Goal: Task Accomplishment & Management: Use online tool/utility

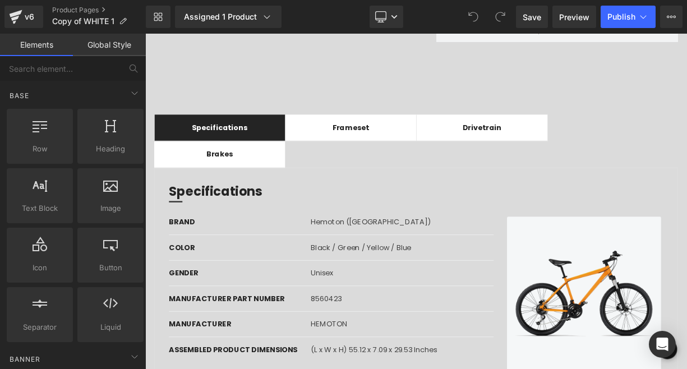
scroll to position [59, 0]
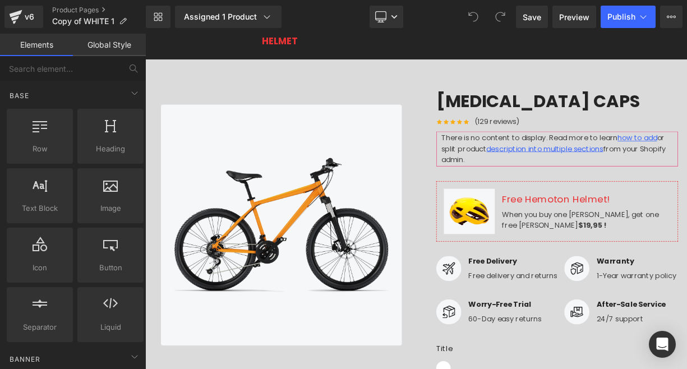
click at [325, 102] on div "Image Image [MEDICAL_DATA] CAPS (P) Title Icon Icon Icon Icon Icon Icon List Ho…" at bounding box center [484, 297] width 673 height 417
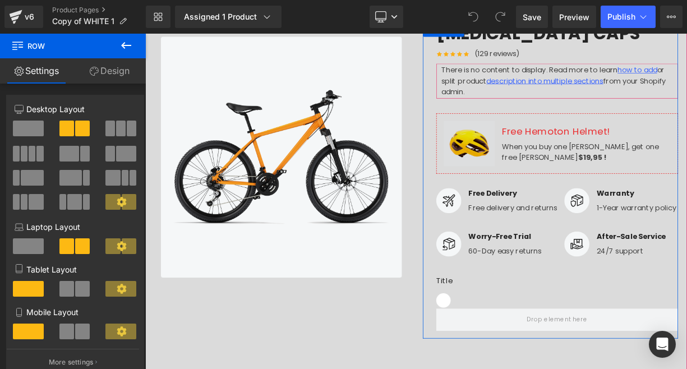
scroll to position [146, 0]
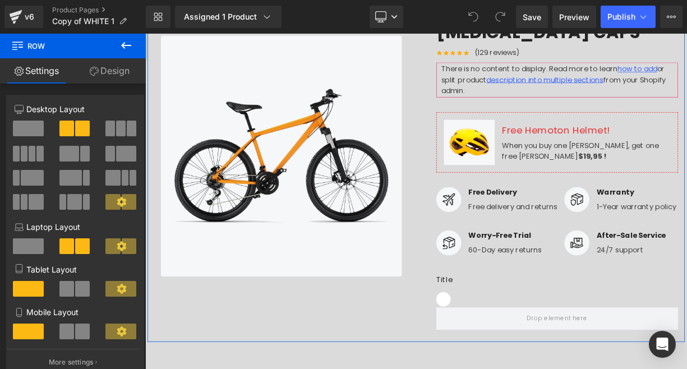
click at [114, 67] on link "Design" at bounding box center [109, 70] width 73 height 25
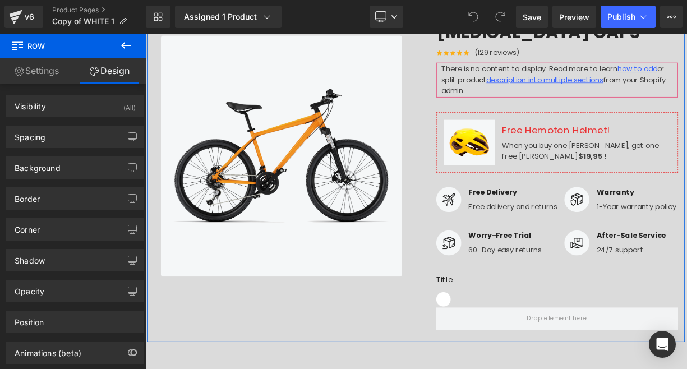
click at [49, 72] on link "Settings" at bounding box center [36, 70] width 73 height 25
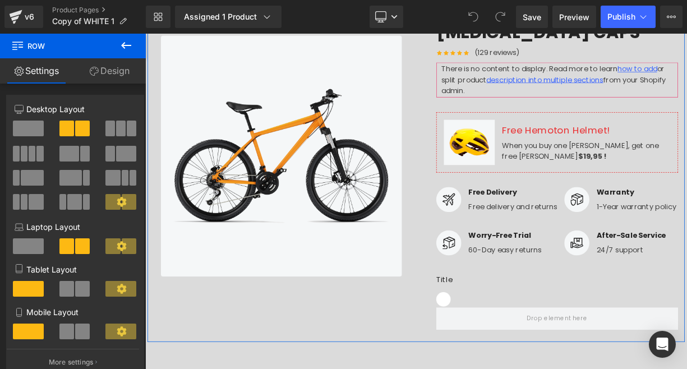
click at [97, 75] on link "Design" at bounding box center [109, 70] width 73 height 25
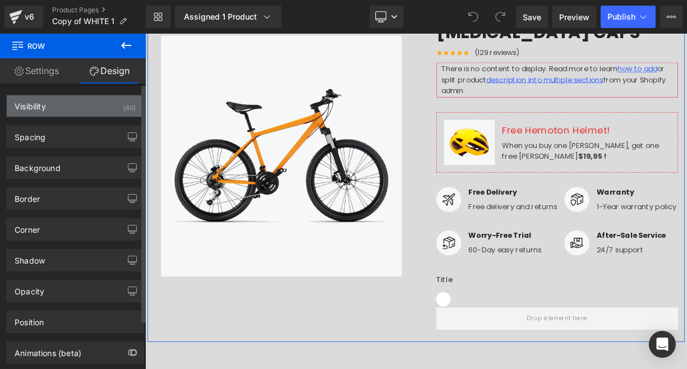
click at [80, 102] on div "Visibility (All)" at bounding box center [75, 105] width 137 height 21
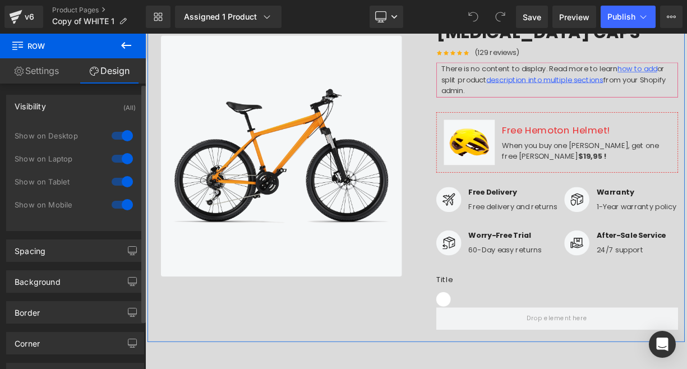
click at [121, 207] on div at bounding box center [122, 205] width 27 height 18
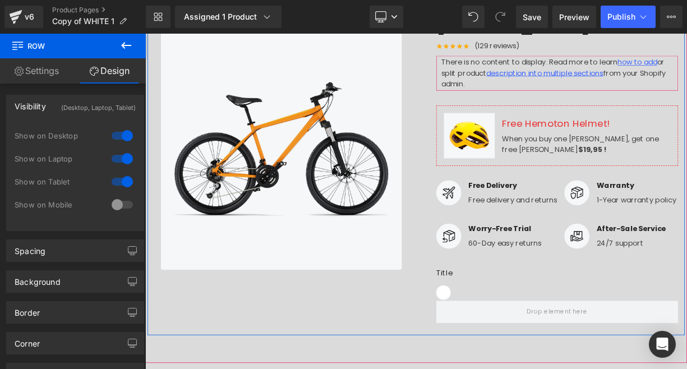
scroll to position [279, 0]
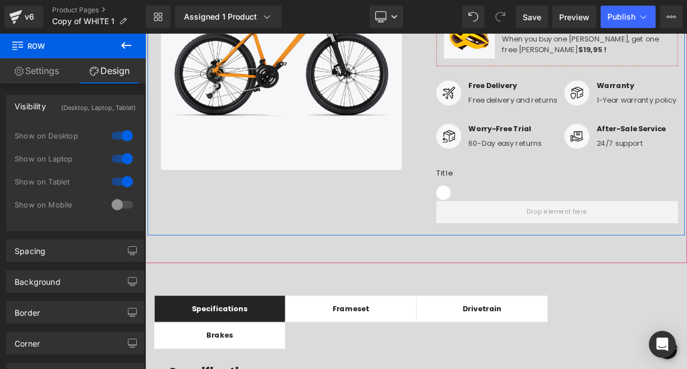
click at [491, 146] on div "[MEDICAL_DATA] CAPS (P) Title Icon Icon Icon Icon Icon Icon List Hoz (129 revie…" at bounding box center [653, 83] width 337 height 395
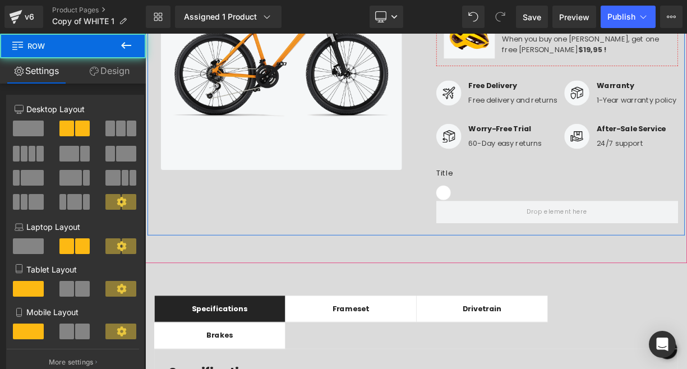
scroll to position [424, 0]
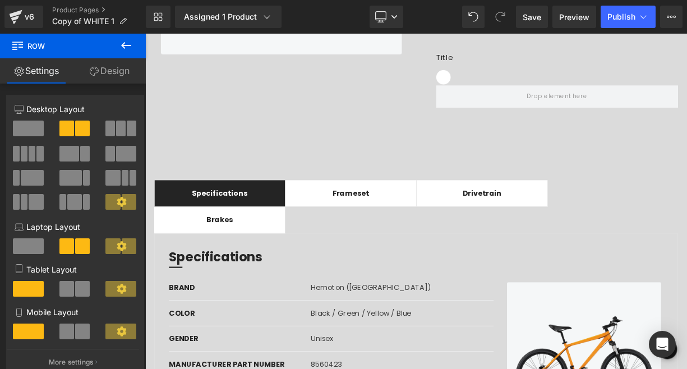
click at [145, 34] on div "42px" at bounding box center [145, 34] width 0 height 0
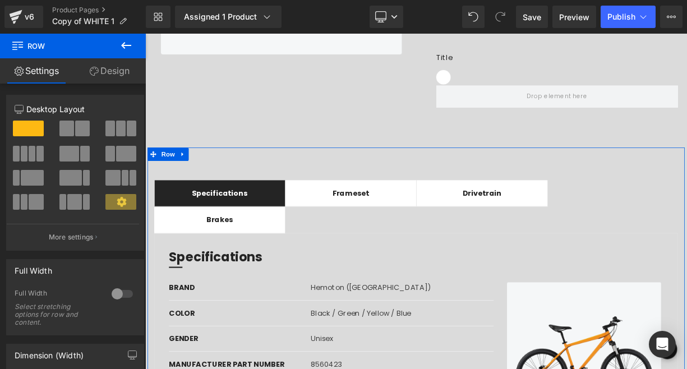
click at [114, 73] on link "Design" at bounding box center [109, 70] width 73 height 25
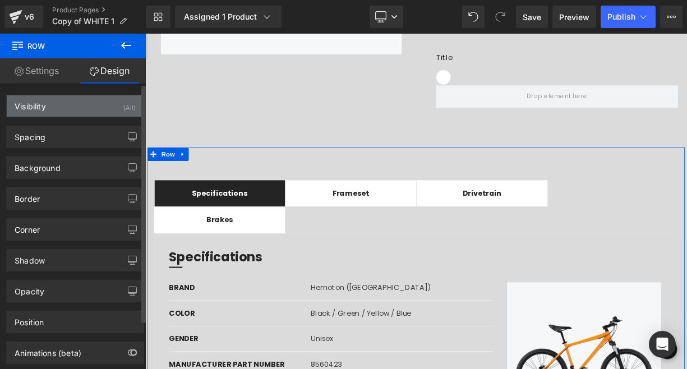
click at [65, 98] on div "Visibility (All)" at bounding box center [75, 105] width 137 height 21
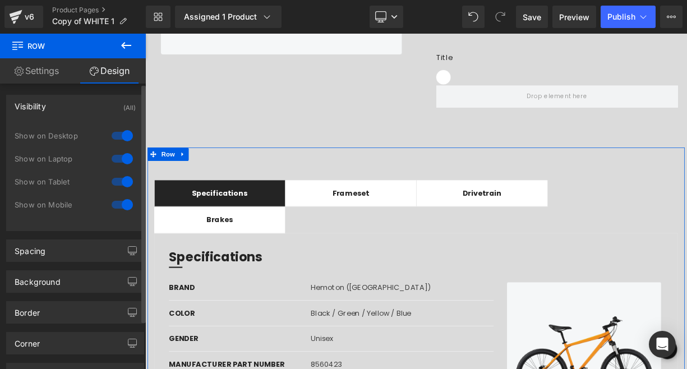
click at [119, 207] on div at bounding box center [122, 205] width 27 height 18
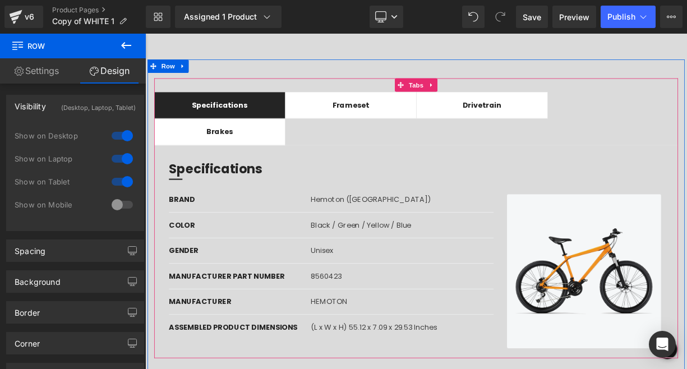
scroll to position [563, 0]
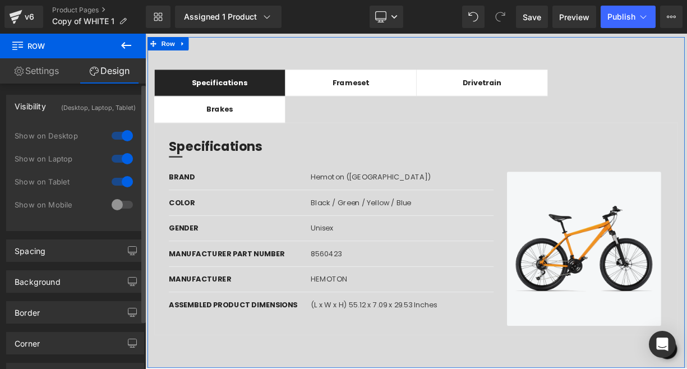
click at [122, 182] on div at bounding box center [122, 182] width 27 height 18
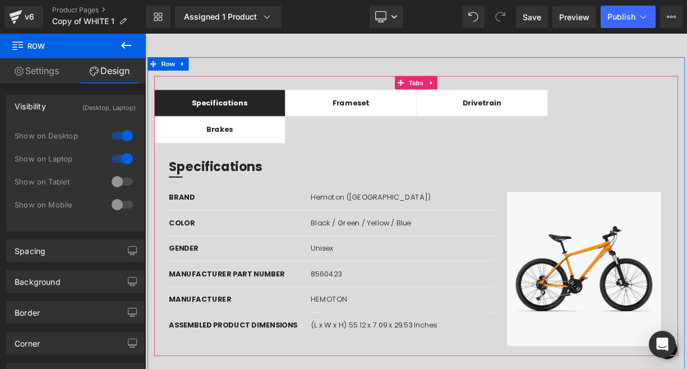
scroll to position [531, 0]
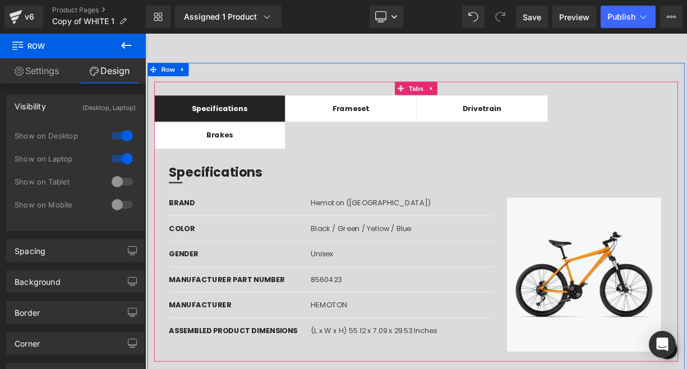
click at [687, 94] on div "Specifications Text Block Frameset Text Block Drivetrain Text Block Brakes Text…" at bounding box center [485, 269] width 656 height 351
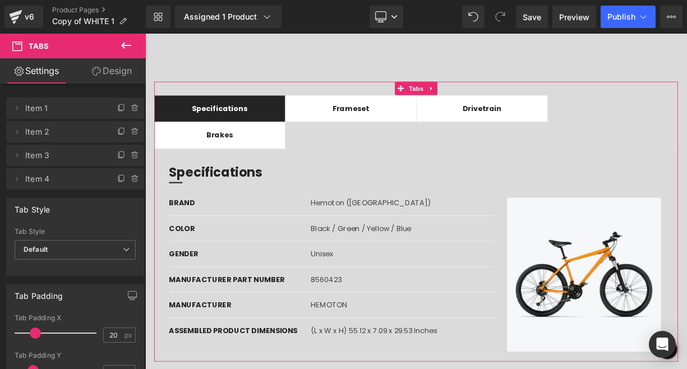
click at [112, 70] on link "Design" at bounding box center [111, 70] width 73 height 25
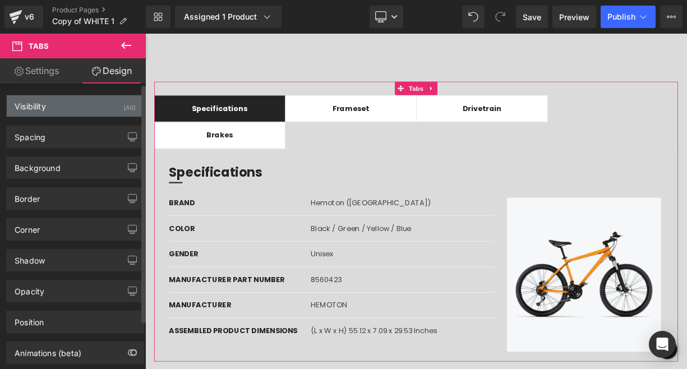
click at [74, 102] on div "Visibility (All)" at bounding box center [75, 105] width 137 height 21
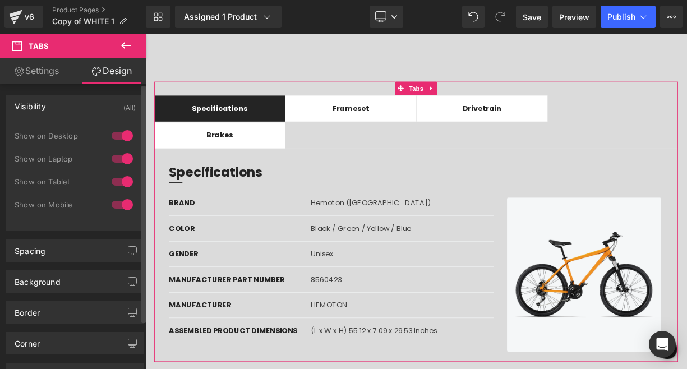
click at [116, 207] on div at bounding box center [122, 205] width 27 height 18
click at [120, 185] on div at bounding box center [122, 182] width 27 height 18
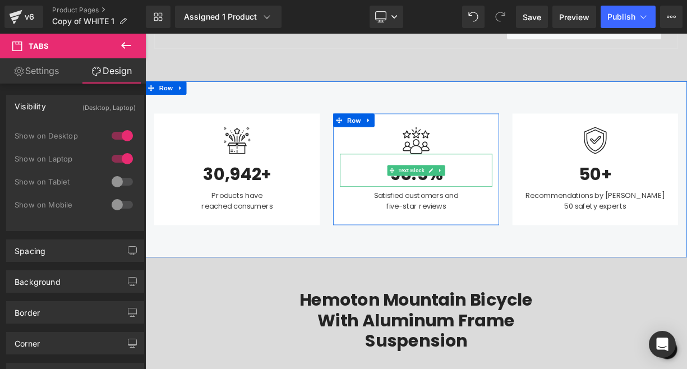
scroll to position [735, 0]
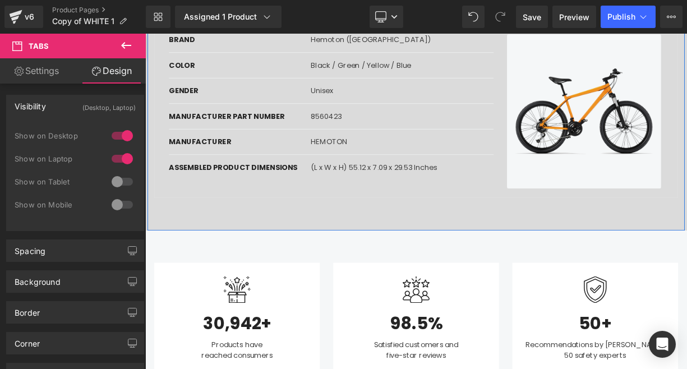
click at [411, 265] on div "Specifications Text Block Frameset Text Block Drivetrain Text Block Brakes Text…" at bounding box center [484, 73] width 673 height 415
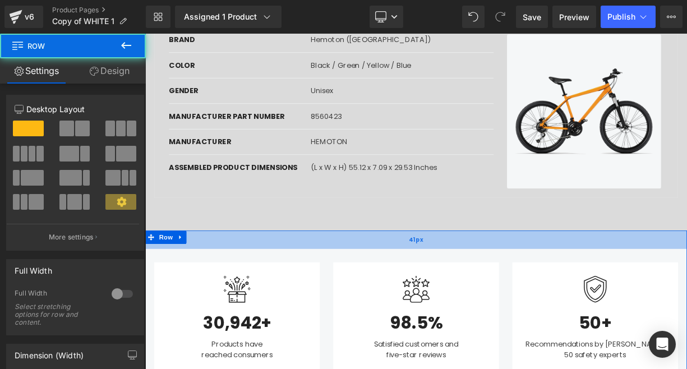
click at [378, 287] on div "41px" at bounding box center [484, 291] width 679 height 23
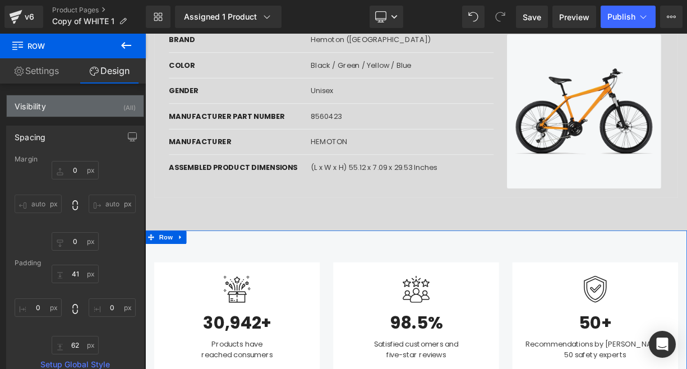
click at [123, 103] on div "(All)" at bounding box center [129, 104] width 12 height 19
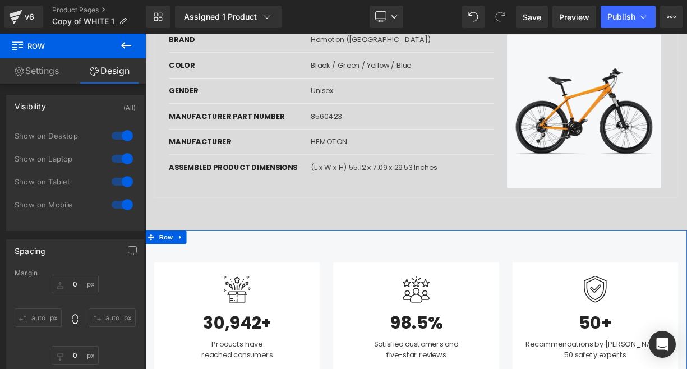
click at [121, 199] on div at bounding box center [122, 205] width 27 height 18
drag, startPoint x: 122, startPoint y: 181, endPoint x: 4, endPoint y: 181, distance: 117.8
click at [122, 181] on div at bounding box center [122, 182] width 27 height 18
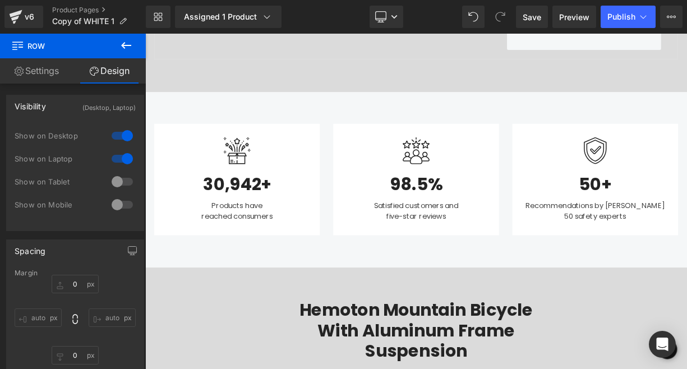
scroll to position [1062, 0]
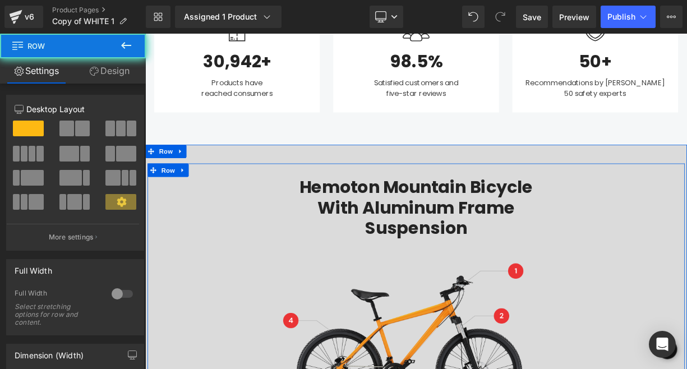
click at [269, 222] on div "Hemoton Mountain Bicycle with Aluminum Frame Suspension Heading Image Row" at bounding box center [484, 360] width 673 height 329
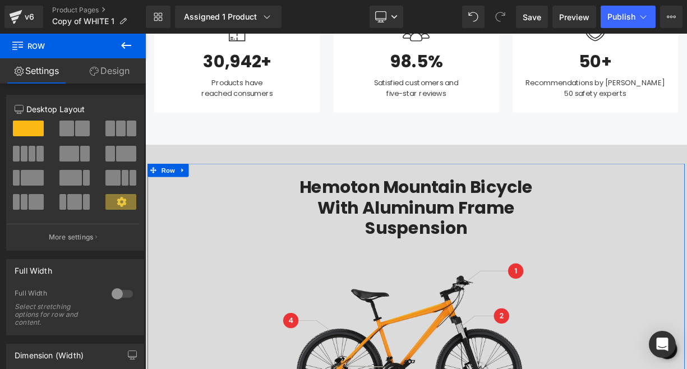
click at [116, 67] on link "Design" at bounding box center [109, 70] width 73 height 25
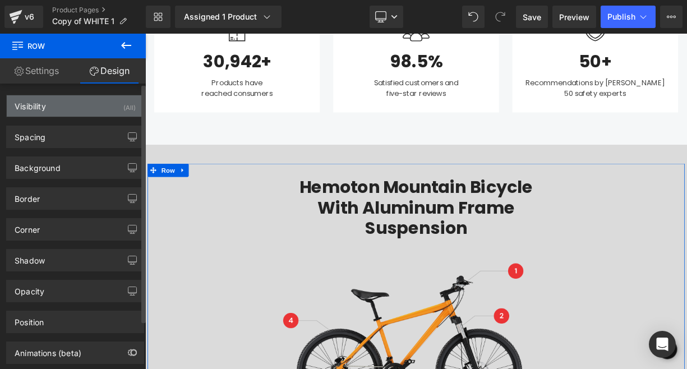
click at [123, 104] on div "(All)" at bounding box center [129, 104] width 12 height 19
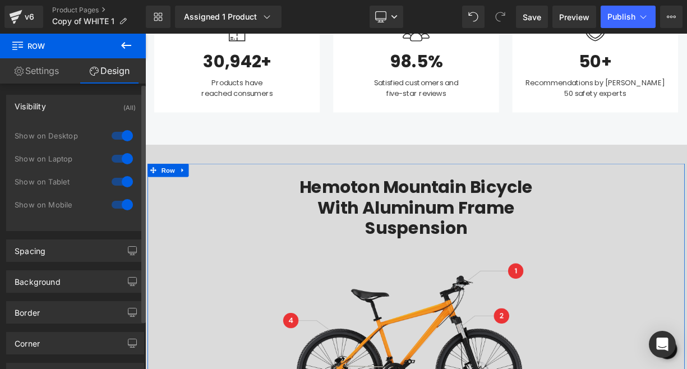
click at [125, 200] on div at bounding box center [122, 205] width 27 height 18
click at [123, 180] on div at bounding box center [122, 182] width 27 height 18
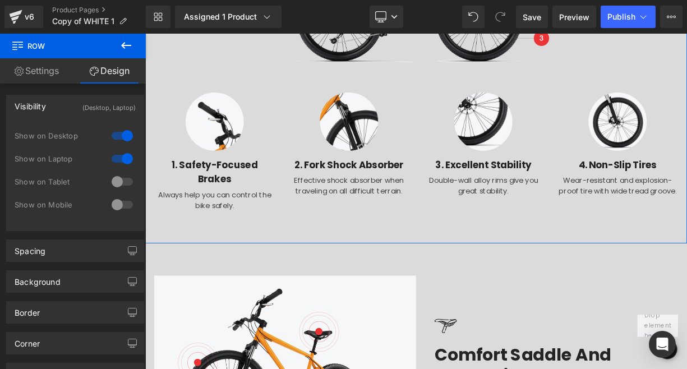
scroll to position [1538, 0]
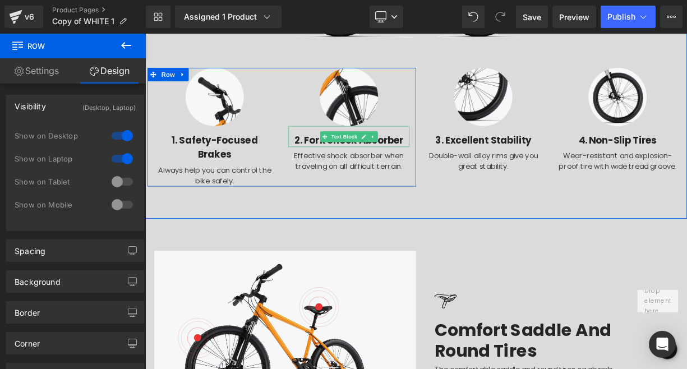
click at [349, 149] on div "2. Fork Shock Absorber" at bounding box center [400, 162] width 151 height 27
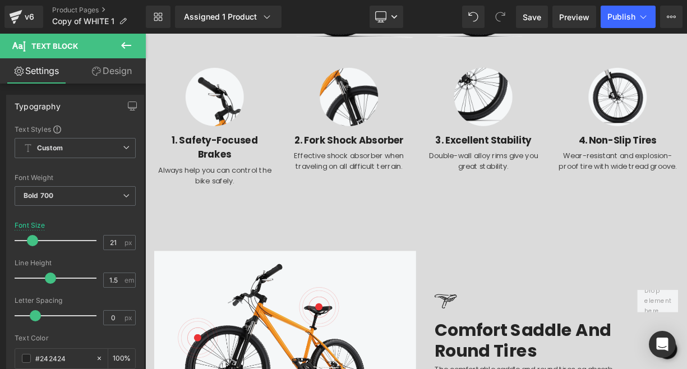
click at [123, 72] on link "Design" at bounding box center [111, 70] width 73 height 25
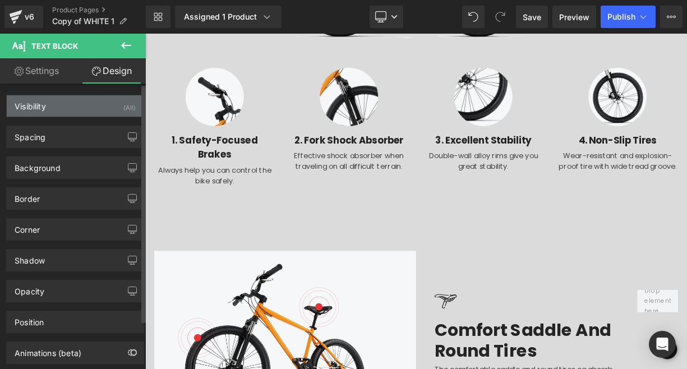
click at [118, 104] on div "Visibility (All)" at bounding box center [75, 105] width 137 height 21
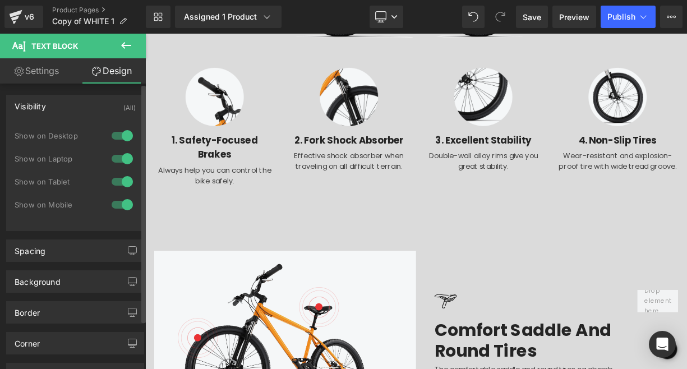
click at [124, 206] on div at bounding box center [122, 205] width 27 height 18
click at [123, 185] on div at bounding box center [122, 182] width 27 height 18
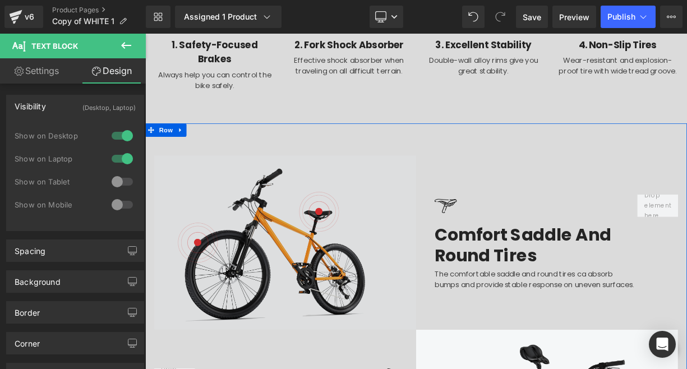
scroll to position [1686, 0]
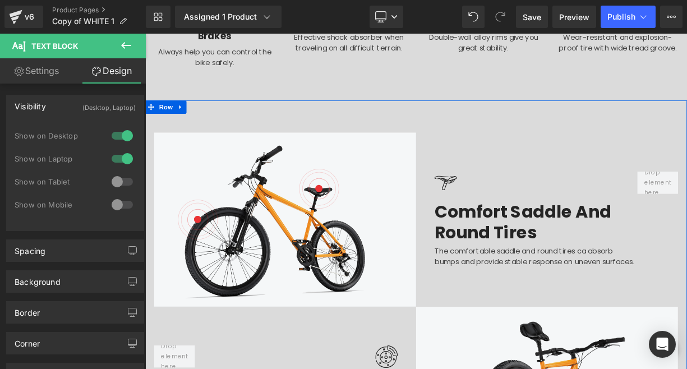
click at [554, 158] on div "Image Comfort Saddle And Round Tires Heading The comfortable saddle and round t…" at bounding box center [653, 267] width 337 height 218
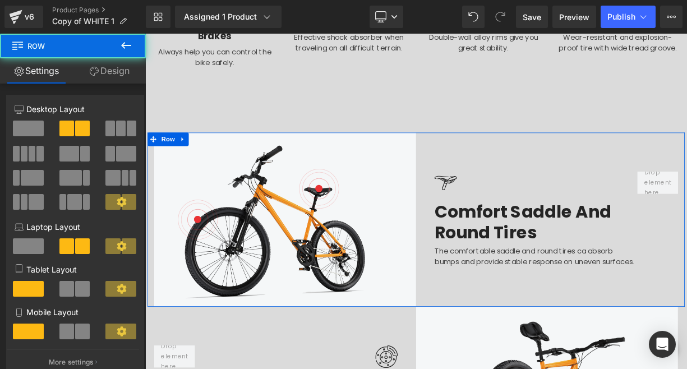
click at [121, 67] on link "Design" at bounding box center [109, 70] width 73 height 25
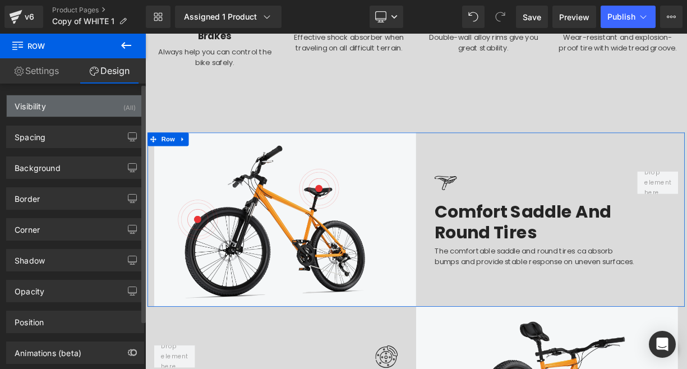
click at [123, 107] on div "(All)" at bounding box center [129, 104] width 12 height 19
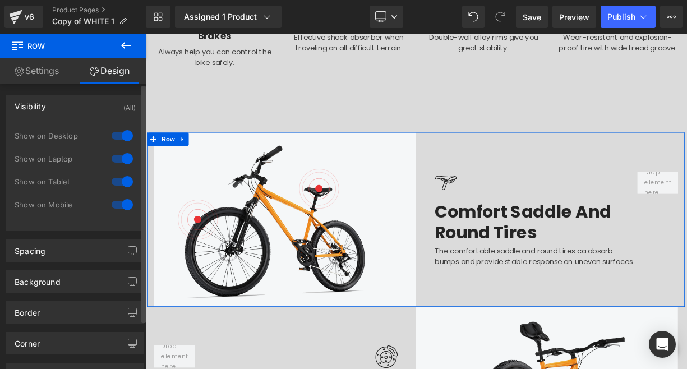
click at [125, 205] on div at bounding box center [122, 205] width 27 height 18
click at [125, 181] on div at bounding box center [122, 182] width 27 height 18
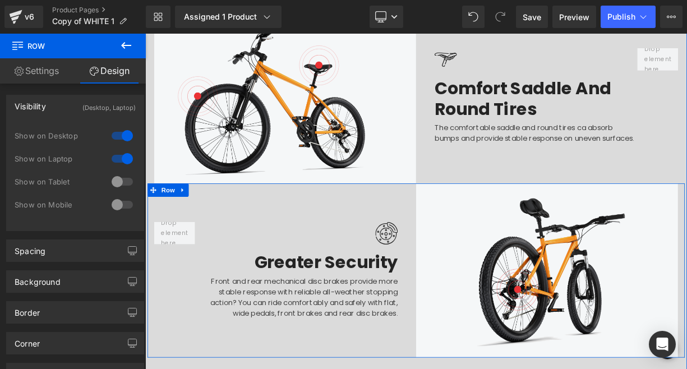
scroll to position [1955, 0]
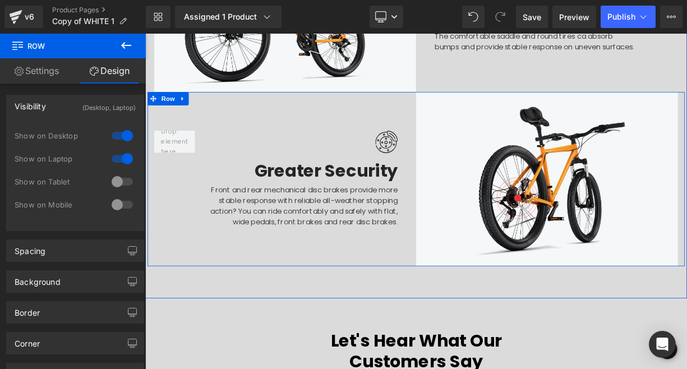
click at [241, 107] on div "Image Greater Security Heading Front and rear mechanical disc brakes provide mo…" at bounding box center [316, 216] width 337 height 218
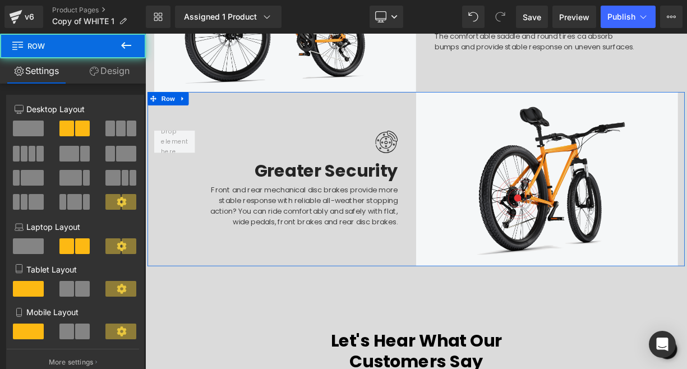
click at [112, 81] on link "Design" at bounding box center [109, 70] width 73 height 25
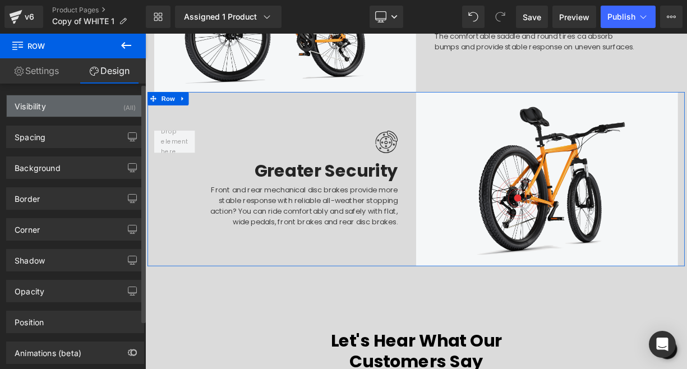
click at [107, 109] on div "Visibility (All)" at bounding box center [75, 105] width 137 height 21
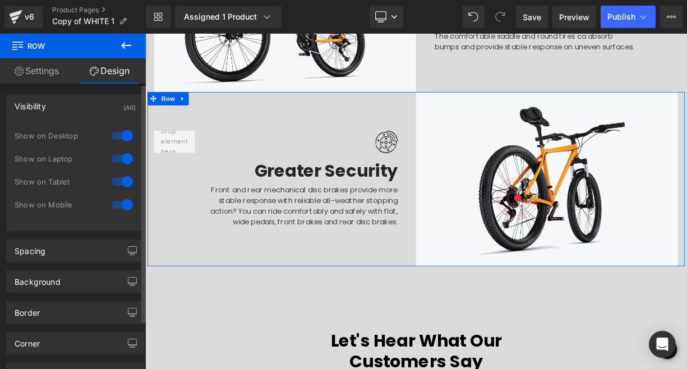
click at [125, 209] on div at bounding box center [122, 205] width 27 height 18
click at [125, 185] on div at bounding box center [122, 182] width 27 height 18
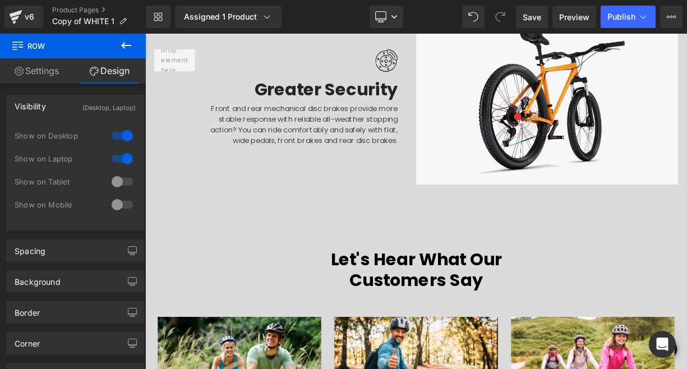
scroll to position [2090, 0]
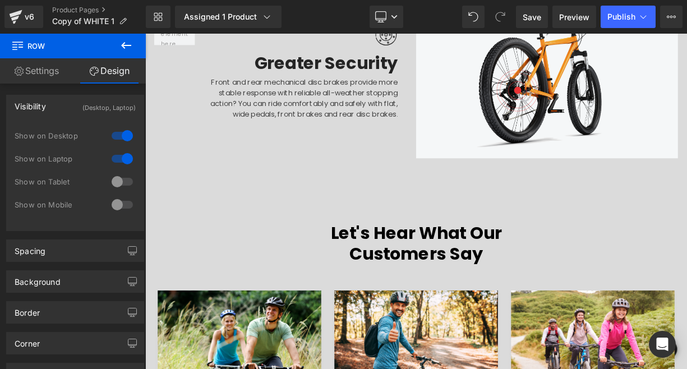
click at [253, 254] on div "Let's Hear What Our Customers Say Heading Row" at bounding box center [484, 303] width 673 height 99
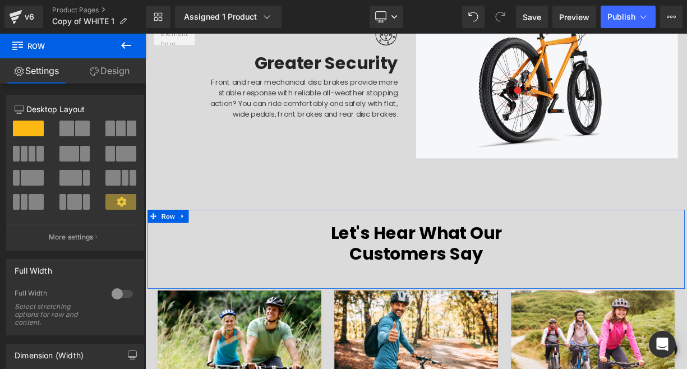
click at [127, 71] on link "Design" at bounding box center [109, 70] width 73 height 25
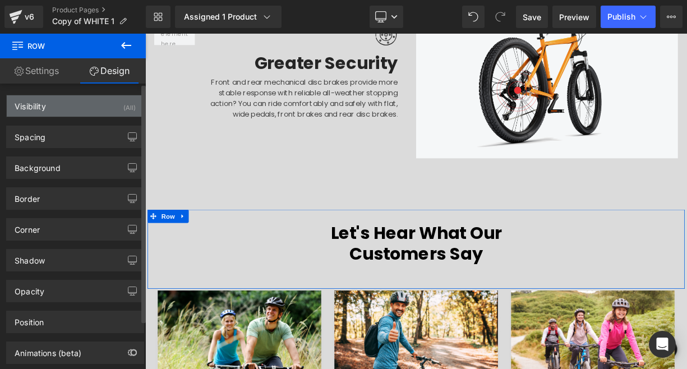
click at [111, 114] on div "Visibility (All)" at bounding box center [75, 105] width 137 height 21
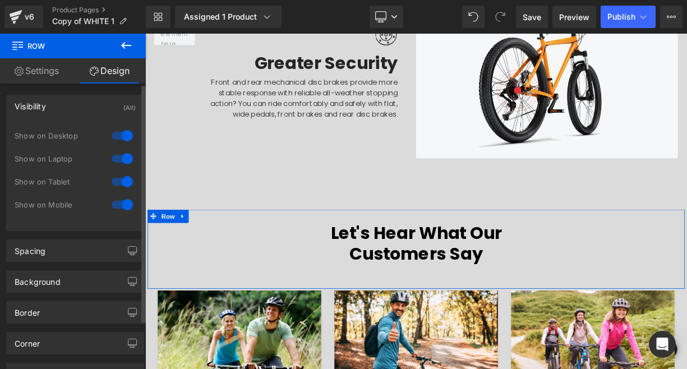
click at [117, 201] on div at bounding box center [122, 205] width 27 height 18
click at [120, 183] on div at bounding box center [122, 182] width 27 height 18
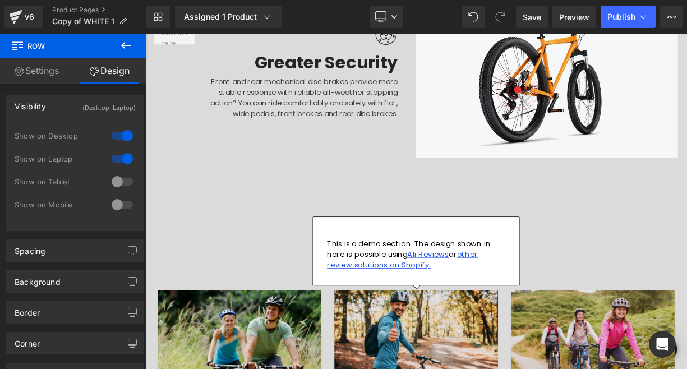
scroll to position [2246, 0]
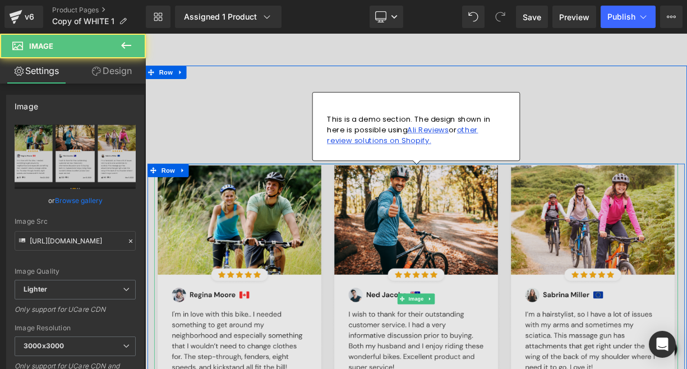
click at [369, 213] on img at bounding box center [485, 366] width 656 height 338
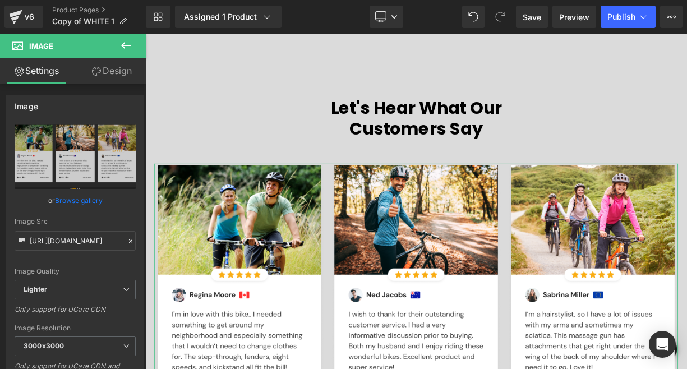
click at [123, 70] on link "Design" at bounding box center [111, 70] width 73 height 25
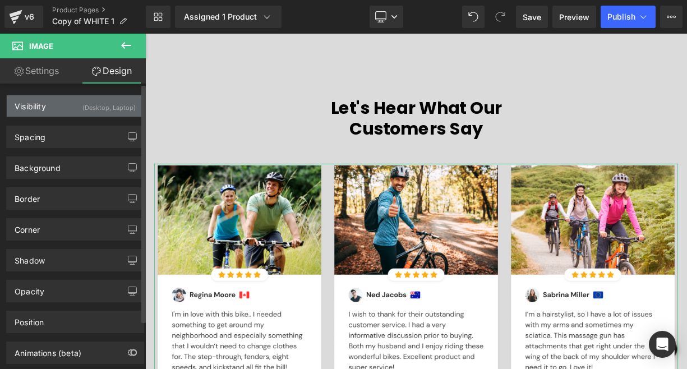
click at [119, 108] on div "(Desktop, Laptop)" at bounding box center [108, 104] width 53 height 19
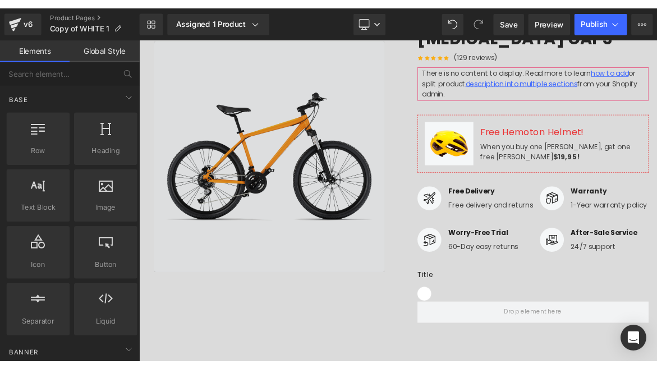
scroll to position [0, 0]
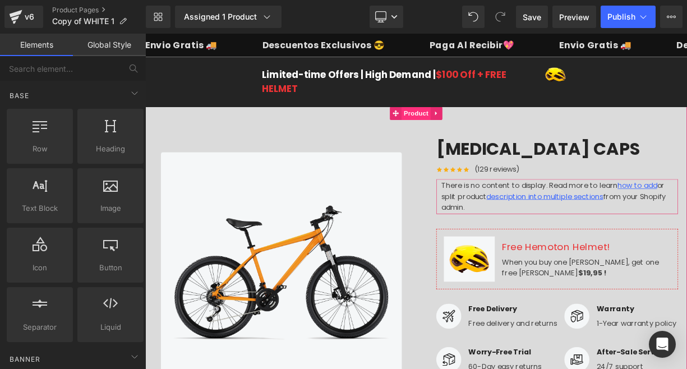
click at [468, 134] on span "Product" at bounding box center [485, 133] width 36 height 17
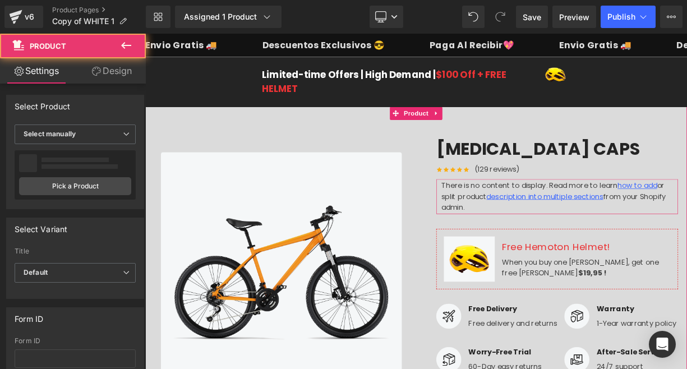
click at [485, 180] on div "[MEDICAL_DATA] CAPS (P) Title Icon Icon Icon Icon Icon Icon List Hoz (129 revie…" at bounding box center [653, 362] width 337 height 395
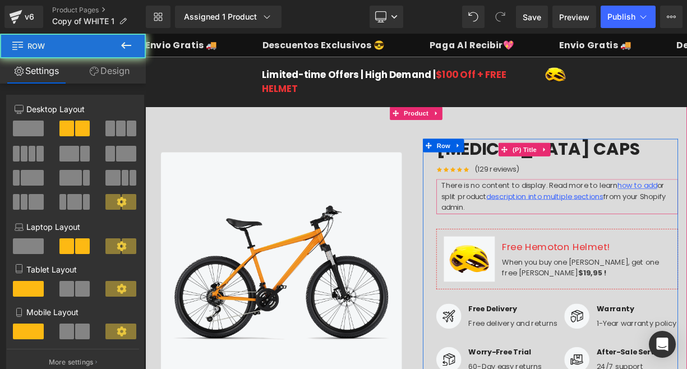
click at [545, 178] on link "[MEDICAL_DATA] CAPS" at bounding box center [638, 178] width 256 height 26
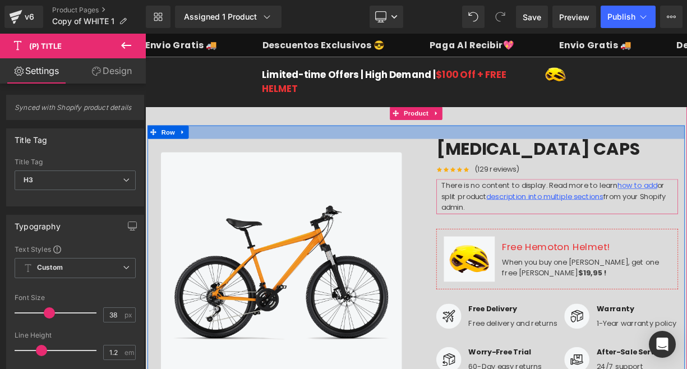
click at [473, 158] on div "Image Image [MEDICAL_DATA] CAPS (P) Title Icon Icon Icon Icon Icon Icon List Ho…" at bounding box center [484, 357] width 673 height 417
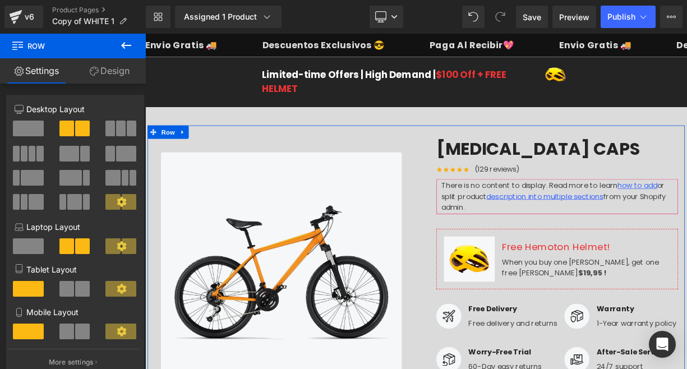
click at [112, 65] on link "Design" at bounding box center [109, 70] width 73 height 25
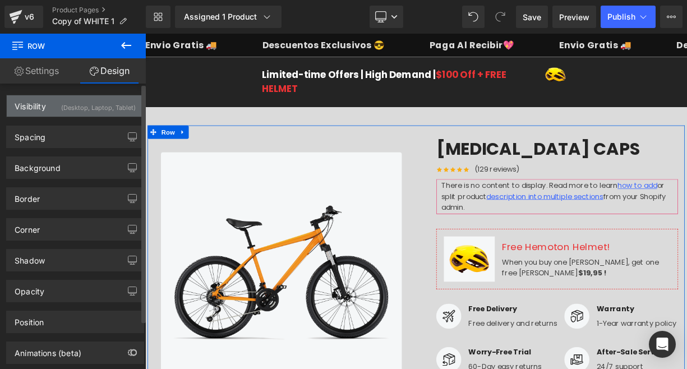
click at [116, 105] on div "(Desktop, Laptop, Tablet)" at bounding box center [98, 104] width 75 height 19
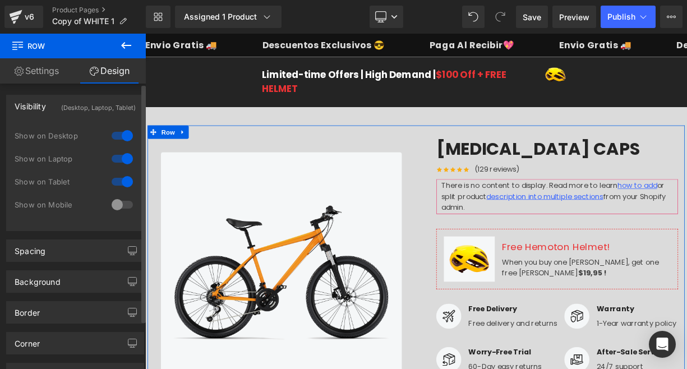
click at [123, 180] on div at bounding box center [122, 182] width 27 height 18
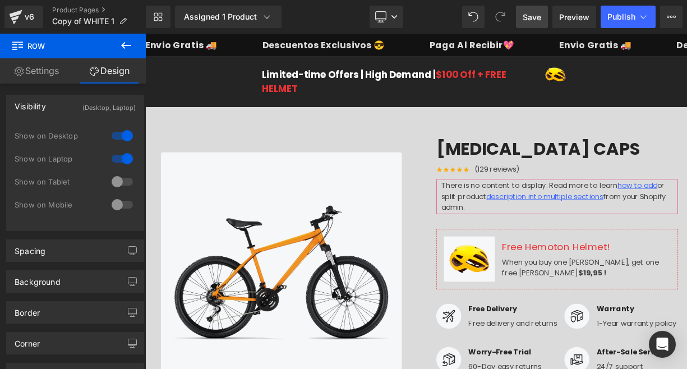
click at [528, 19] on span "Save" at bounding box center [532, 17] width 19 height 12
click at [618, 13] on span "Publish" at bounding box center [622, 16] width 28 height 9
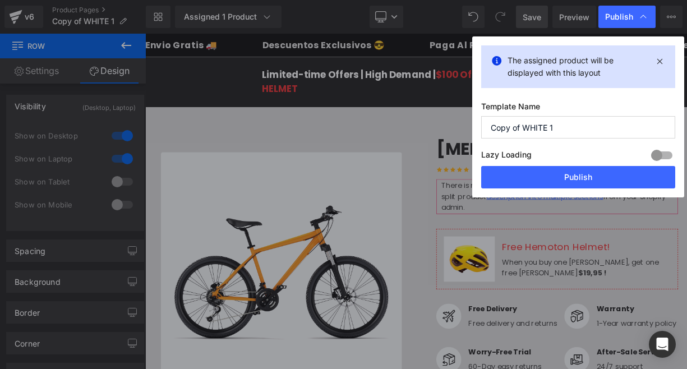
click at [663, 154] on div at bounding box center [661, 155] width 27 height 18
click at [661, 154] on div at bounding box center [661, 155] width 27 height 18
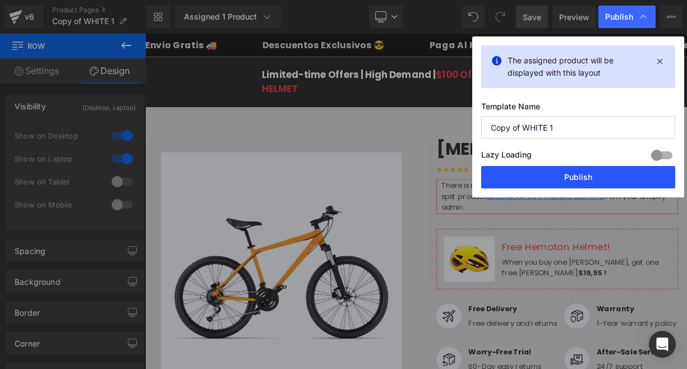
click at [604, 180] on button "Publish" at bounding box center [578, 177] width 194 height 22
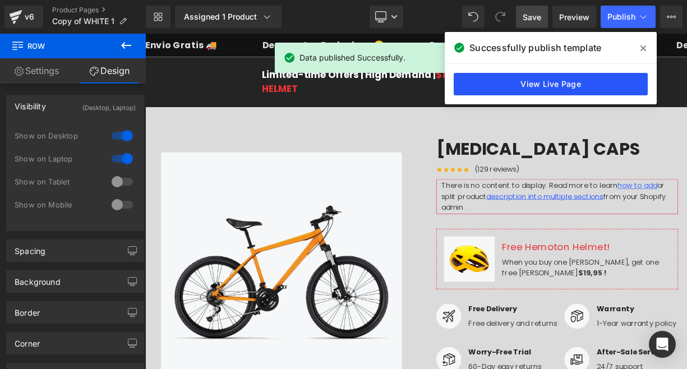
click at [569, 77] on link "View Live Page" at bounding box center [551, 84] width 194 height 22
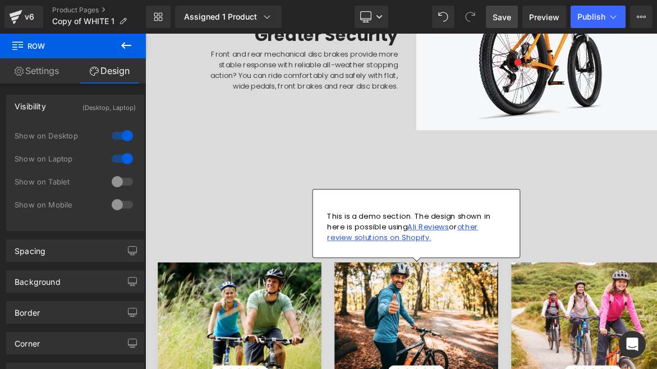
scroll to position [1687, 0]
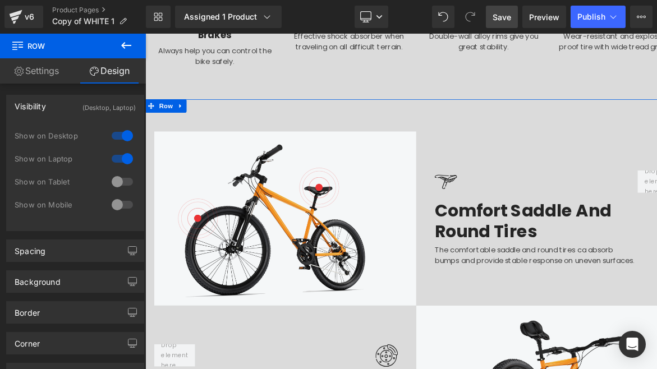
click at [448, 116] on div "Image Image Comfort Saddle And Round Tires Heading The comfortable saddle and r…" at bounding box center [484, 374] width 679 height 517
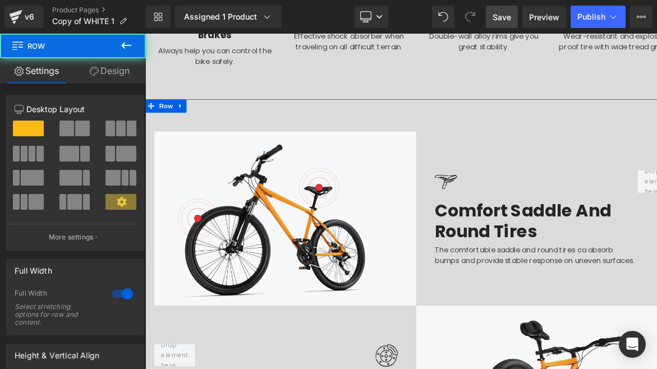
click at [127, 66] on link "Design" at bounding box center [109, 70] width 73 height 25
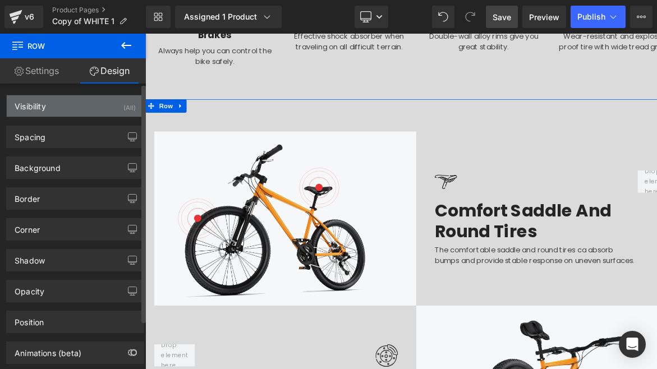
click at [71, 100] on div "Visibility (All)" at bounding box center [75, 105] width 137 height 21
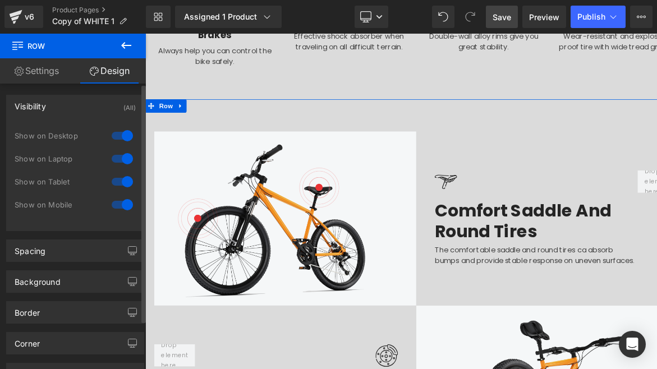
click at [114, 204] on div at bounding box center [122, 205] width 27 height 18
click at [121, 182] on div at bounding box center [122, 182] width 27 height 18
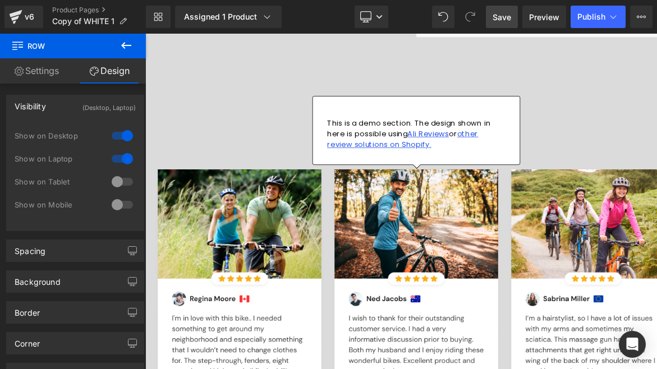
scroll to position [2161, 0]
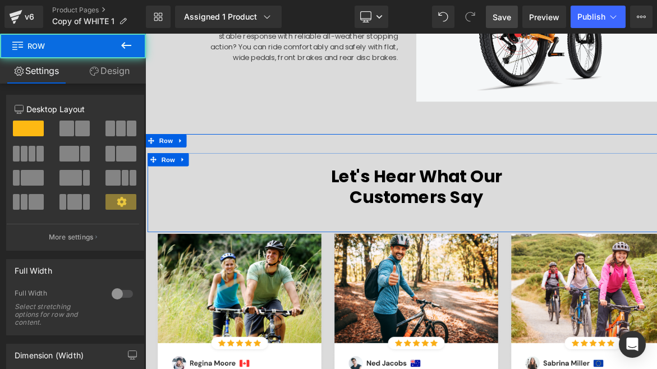
drag, startPoint x: 302, startPoint y: 129, endPoint x: 292, endPoint y: 123, distance: 11.8
click at [301, 183] on div "Let's Hear What Our Customers Say Heading Row Row" at bounding box center [484, 232] width 673 height 99
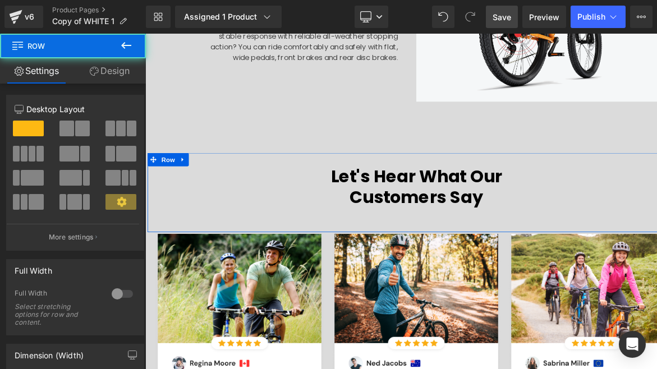
click at [130, 73] on link "Design" at bounding box center [109, 70] width 73 height 25
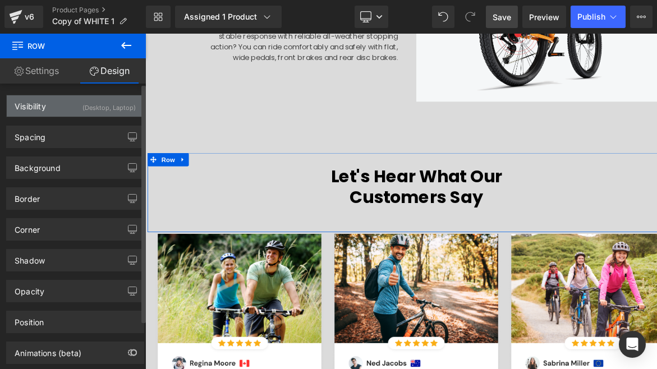
click at [119, 106] on div "(Desktop, Laptop)" at bounding box center [108, 104] width 53 height 19
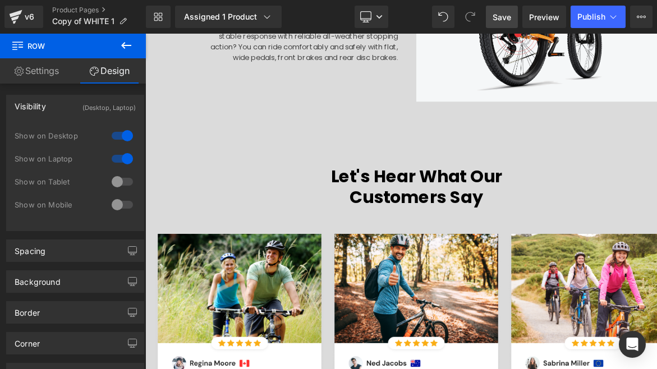
click at [504, 16] on span "Save" at bounding box center [502, 17] width 19 height 12
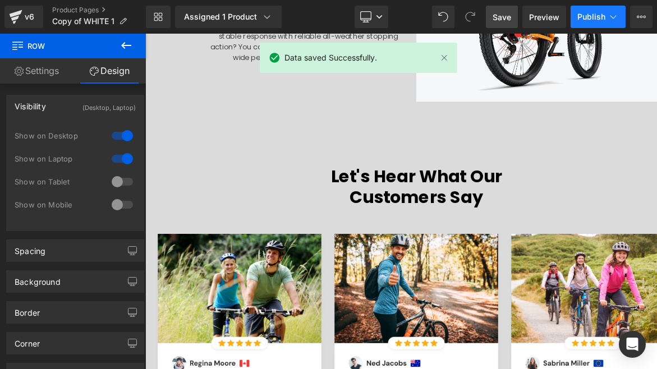
click at [585, 20] on span "Publish" at bounding box center [591, 16] width 28 height 9
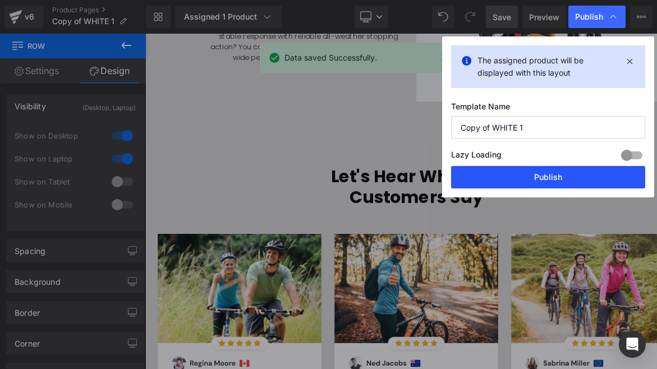
click at [542, 178] on button "Publish" at bounding box center [548, 177] width 194 height 22
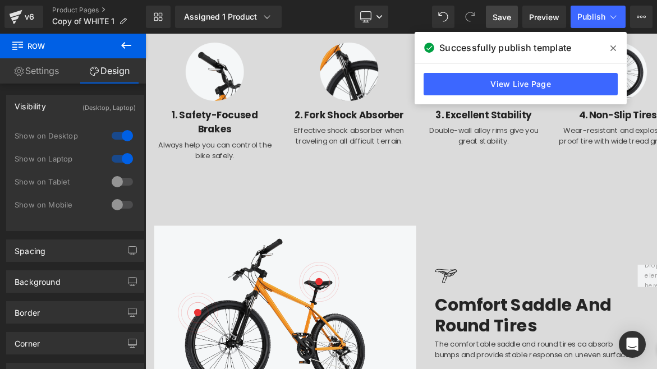
scroll to position [1458, 0]
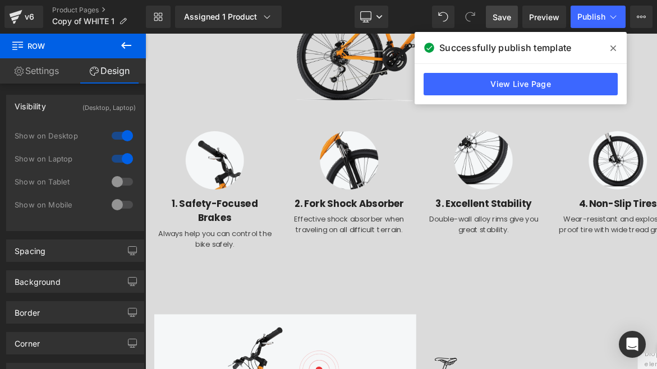
click at [612, 45] on icon at bounding box center [613, 48] width 6 height 9
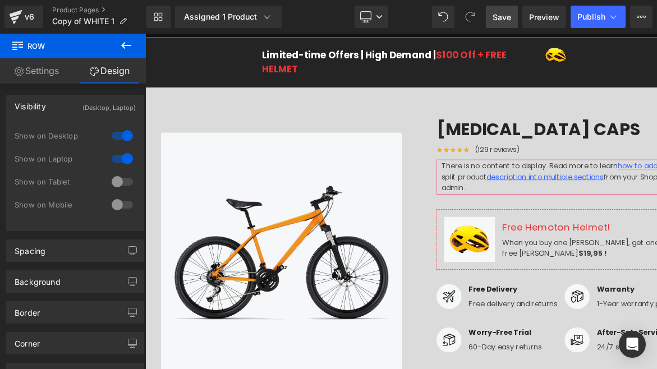
scroll to position [0, 0]
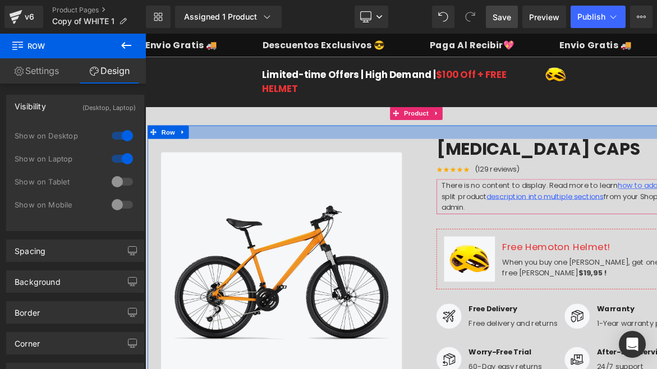
click at [254, 158] on div at bounding box center [484, 157] width 673 height 17
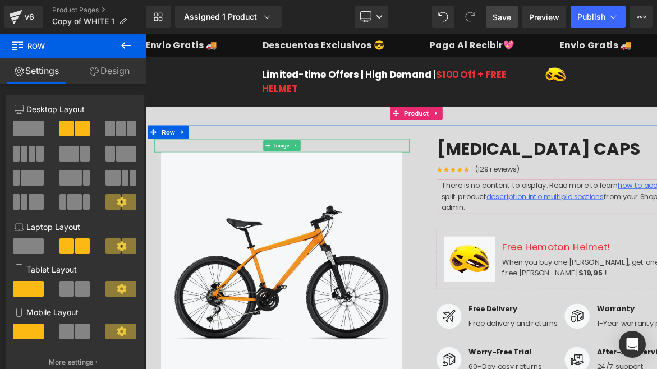
click at [239, 174] on div at bounding box center [317, 173] width 320 height 17
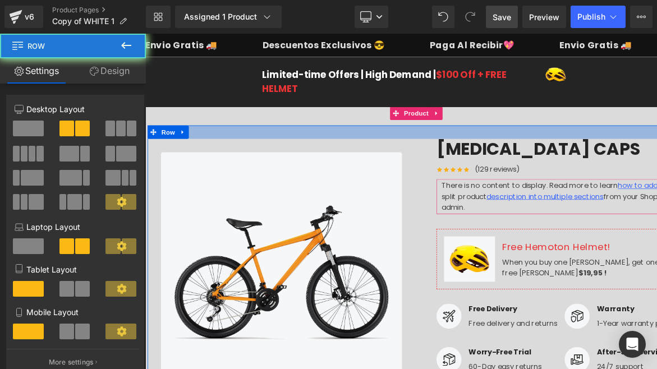
click at [236, 159] on div at bounding box center [484, 157] width 673 height 17
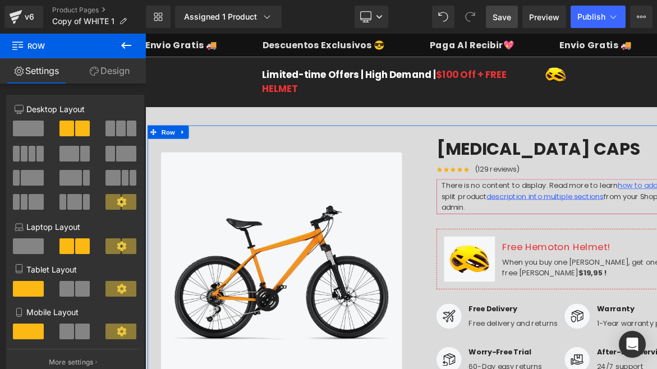
click at [109, 72] on link "Design" at bounding box center [109, 70] width 73 height 25
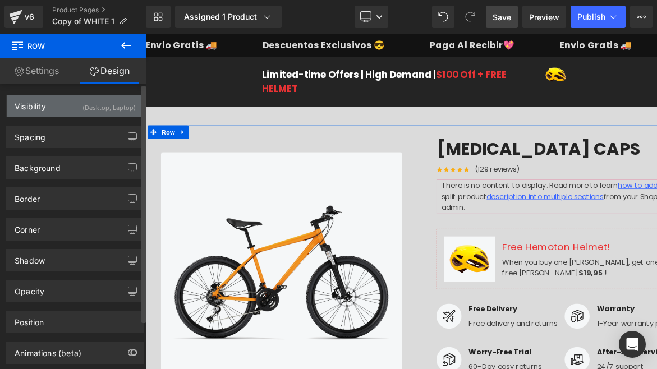
click at [109, 107] on div "(Desktop, Laptop)" at bounding box center [108, 104] width 53 height 19
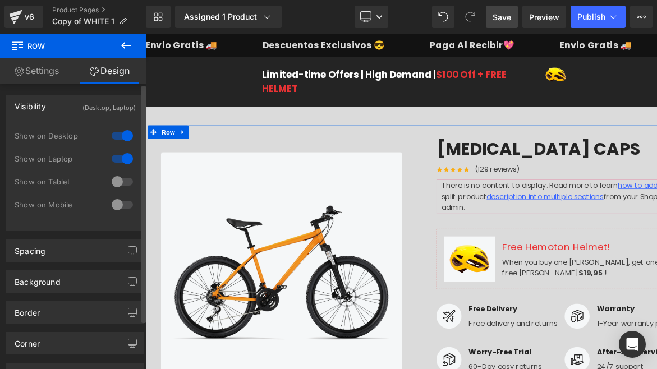
click at [122, 137] on div at bounding box center [122, 136] width 27 height 18
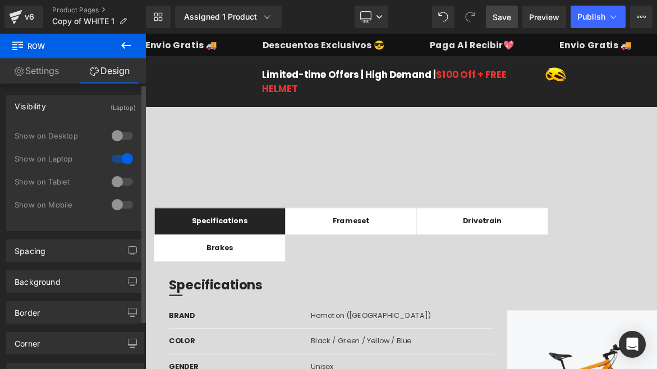
click at [122, 159] on div at bounding box center [122, 159] width 27 height 18
click at [126, 180] on div at bounding box center [122, 182] width 27 height 18
click at [123, 152] on div at bounding box center [122, 159] width 27 height 18
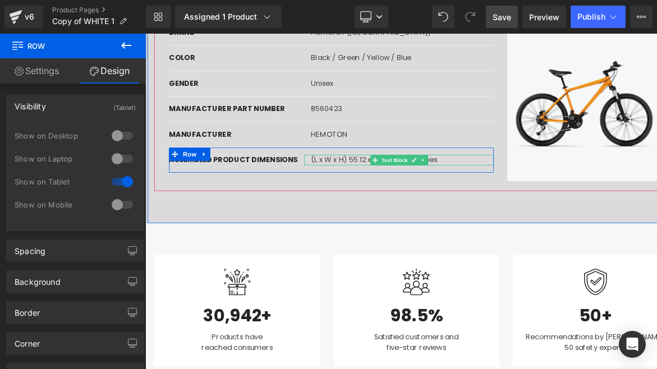
scroll to position [178, 0]
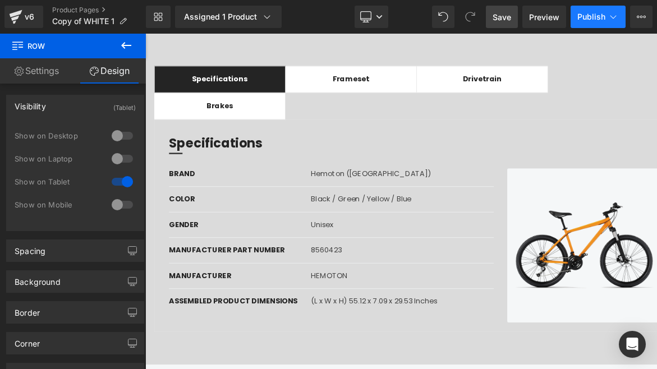
click at [596, 21] on span "Publish" at bounding box center [591, 16] width 28 height 9
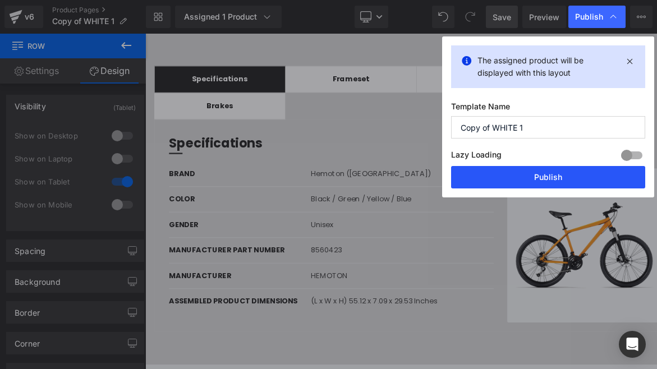
drag, startPoint x: 568, startPoint y: 166, endPoint x: 528, endPoint y: 166, distance: 39.3
click at [568, 166] on button "Publish" at bounding box center [548, 177] width 194 height 22
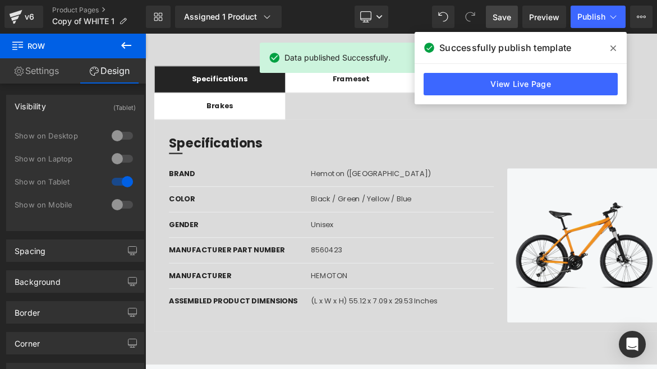
click at [611, 42] on span at bounding box center [613, 48] width 18 height 18
